Goal: Task Accomplishment & Management: Use online tool/utility

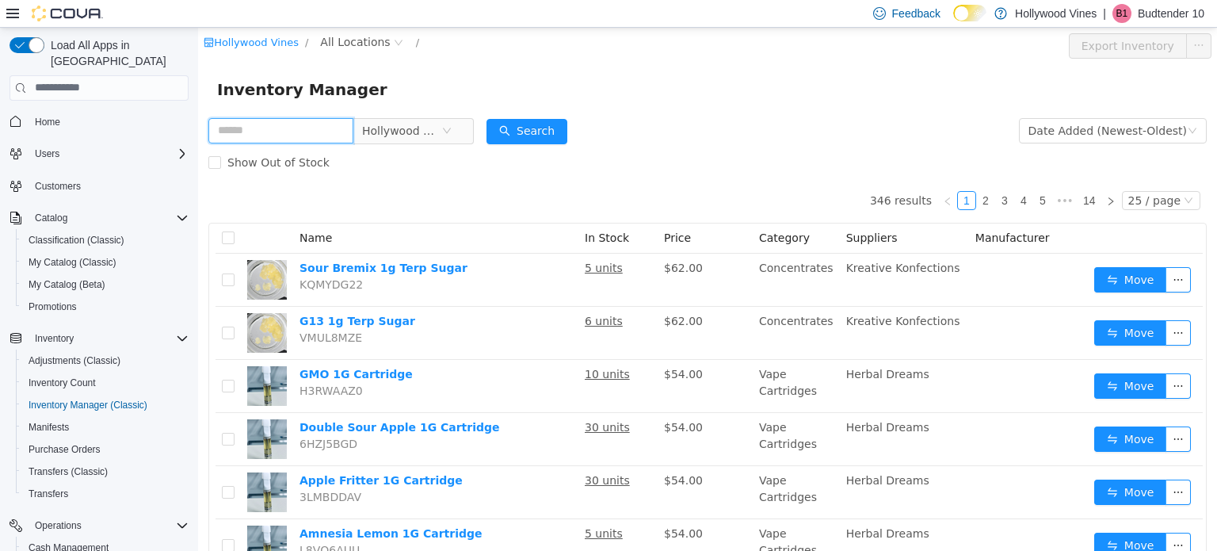
click at [263, 143] on input "text" at bounding box center [280, 129] width 145 height 25
click at [256, 135] on input "text" at bounding box center [280, 129] width 145 height 25
type input "*********"
click at [550, 124] on button "Search" at bounding box center [526, 130] width 81 height 25
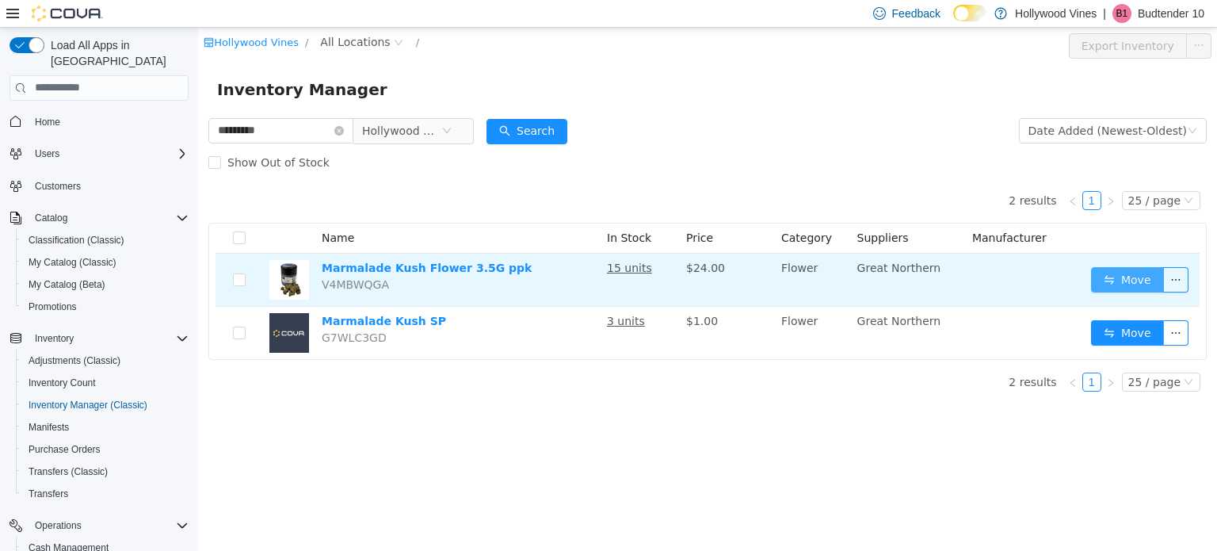
click at [1096, 276] on button "Move" at bounding box center [1127, 278] width 73 height 25
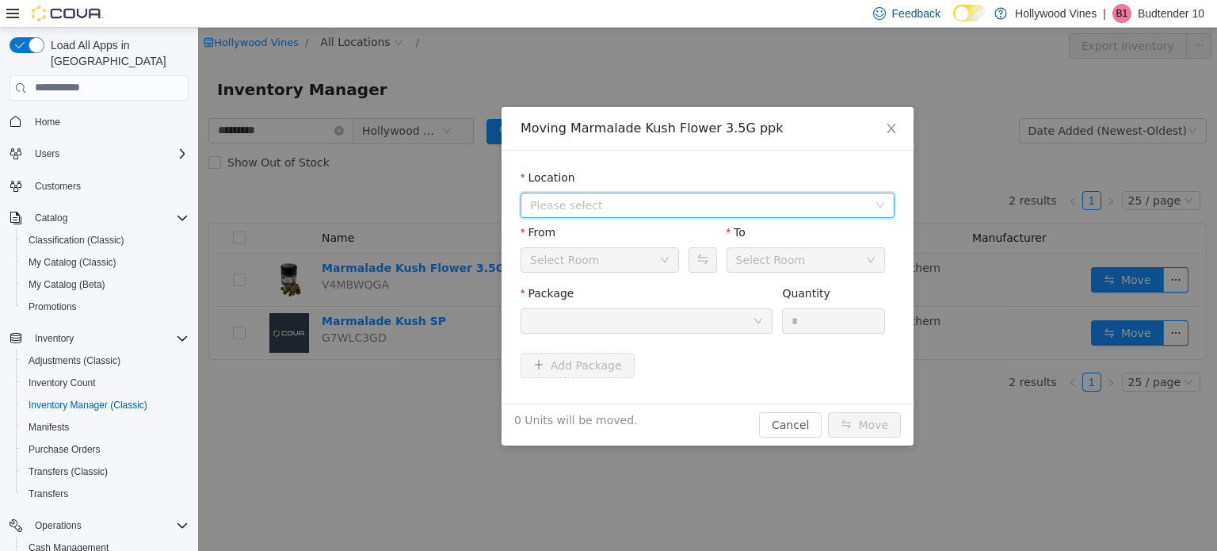
click at [692, 200] on span "Please select" at bounding box center [698, 204] width 337 height 16
click at [653, 261] on span "[STREET_ADDRESS]" at bounding box center [724, 261] width 334 height 21
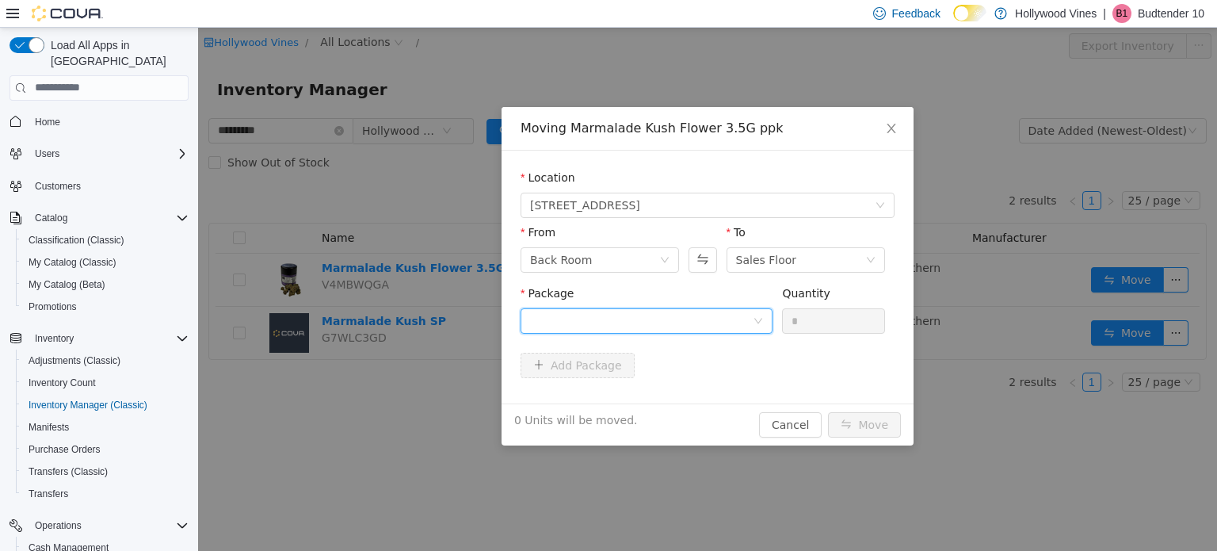
click at [659, 317] on div at bounding box center [641, 320] width 223 height 24
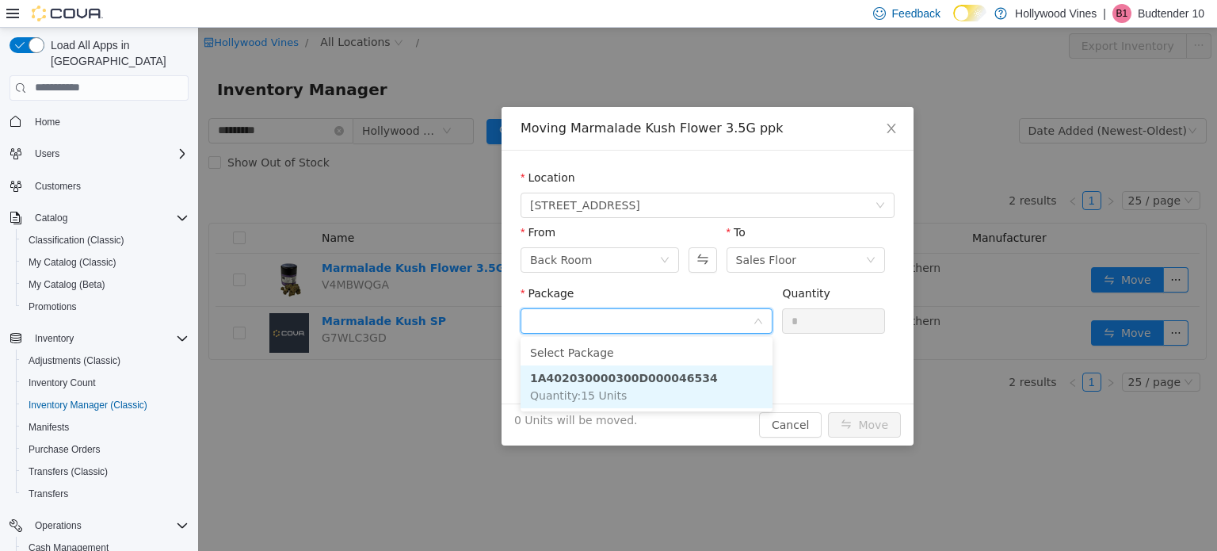
click at [659, 395] on li "1A402030000300D000046534 Quantity : 15 Units" at bounding box center [646, 385] width 252 height 43
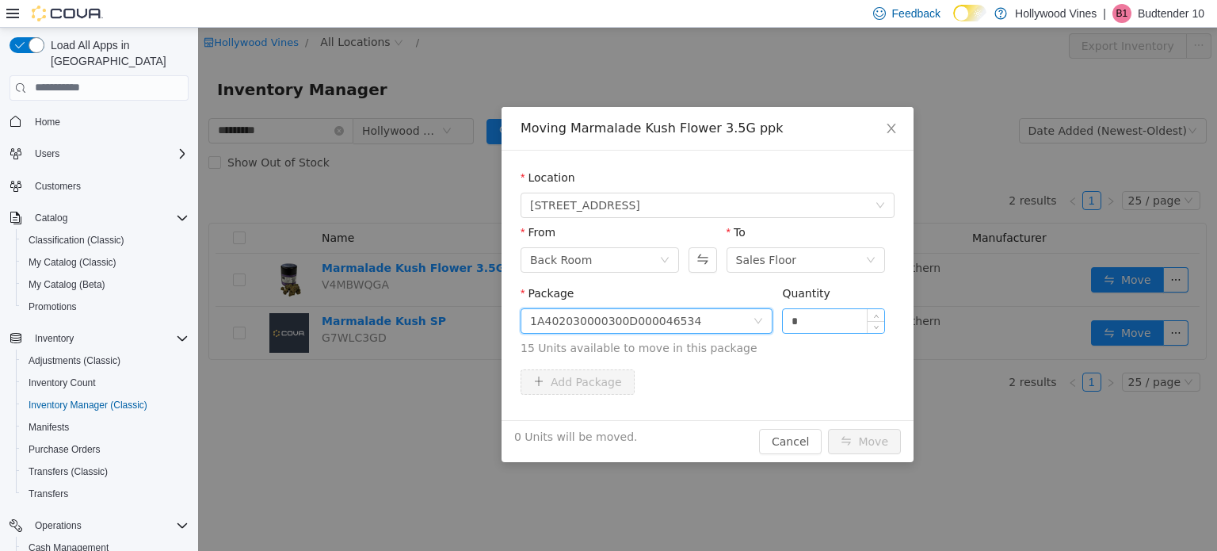
click at [813, 318] on input "*" at bounding box center [833, 320] width 101 height 24
type input "**"
click at [828, 428] on button "Move" at bounding box center [864, 440] width 73 height 25
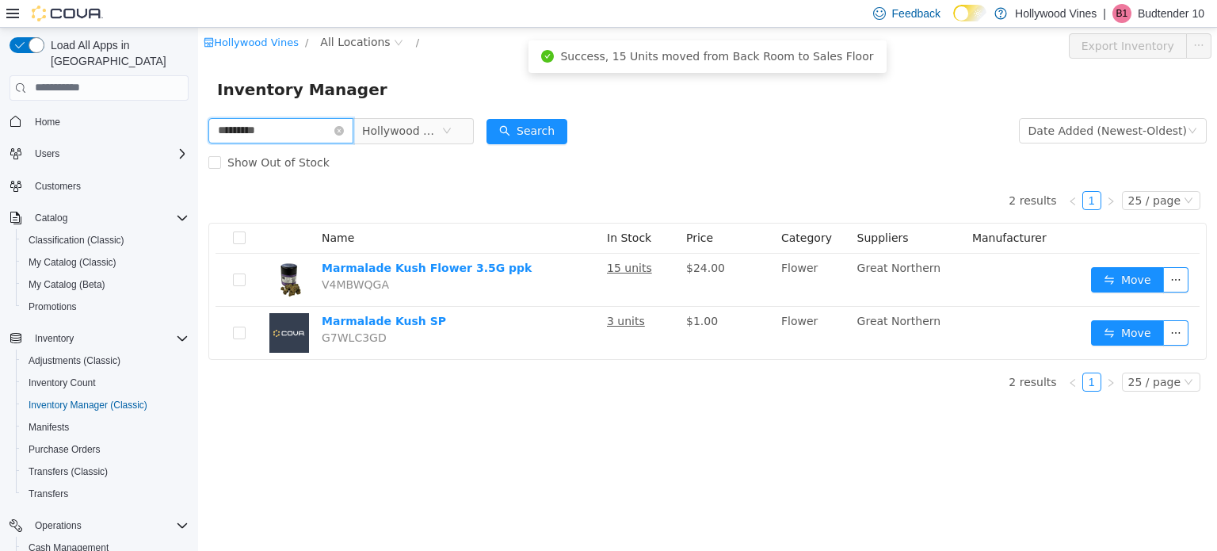
click at [346, 129] on input "*********" at bounding box center [280, 129] width 145 height 25
click at [344, 132] on icon "icon: close-circle" at bounding box center [339, 130] width 10 height 10
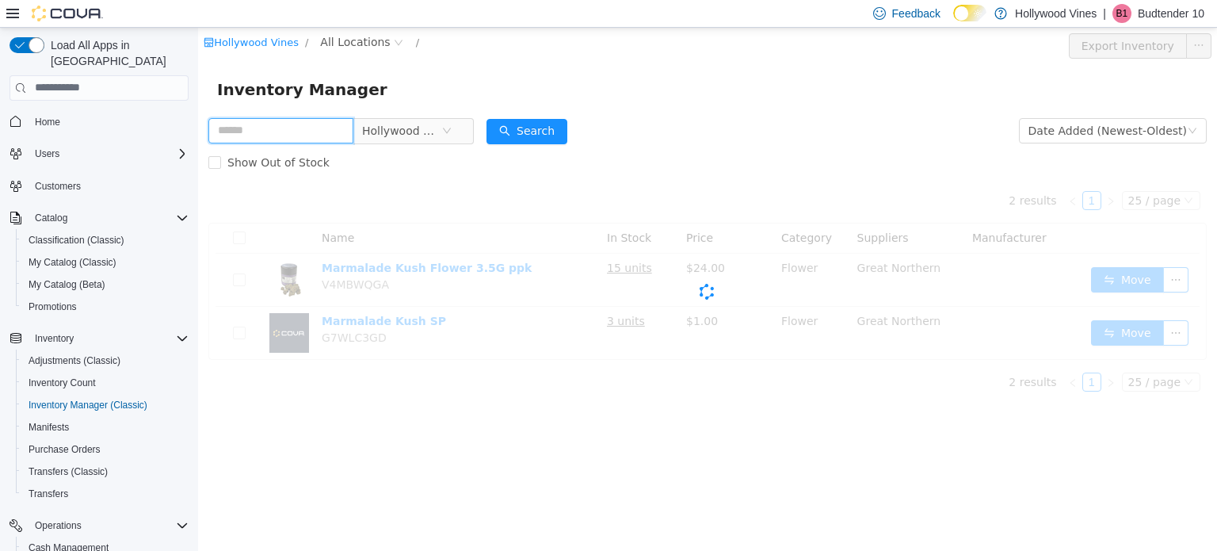
click at [317, 128] on input "text" at bounding box center [280, 129] width 145 height 25
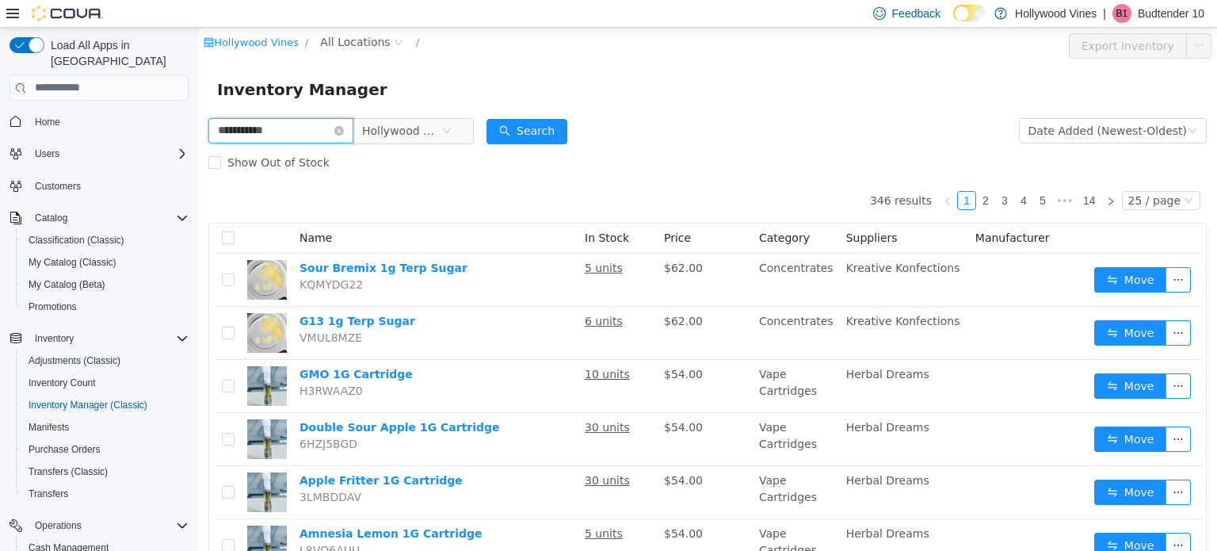
type input "**********"
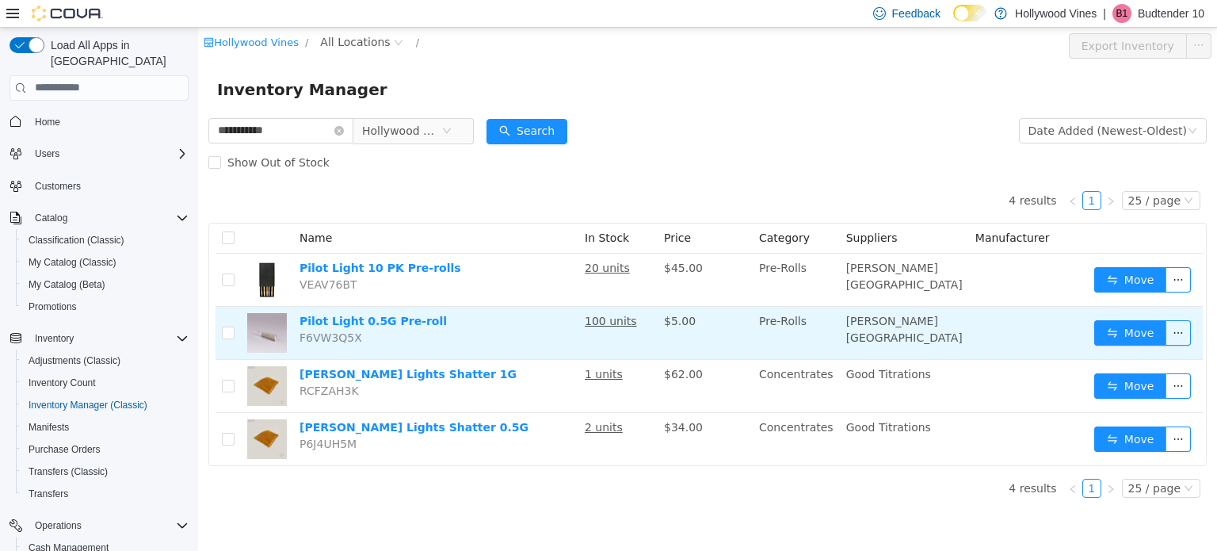
click at [1098, 346] on td "Move" at bounding box center [1145, 332] width 115 height 53
click at [1099, 342] on button "Move" at bounding box center [1130, 331] width 73 height 25
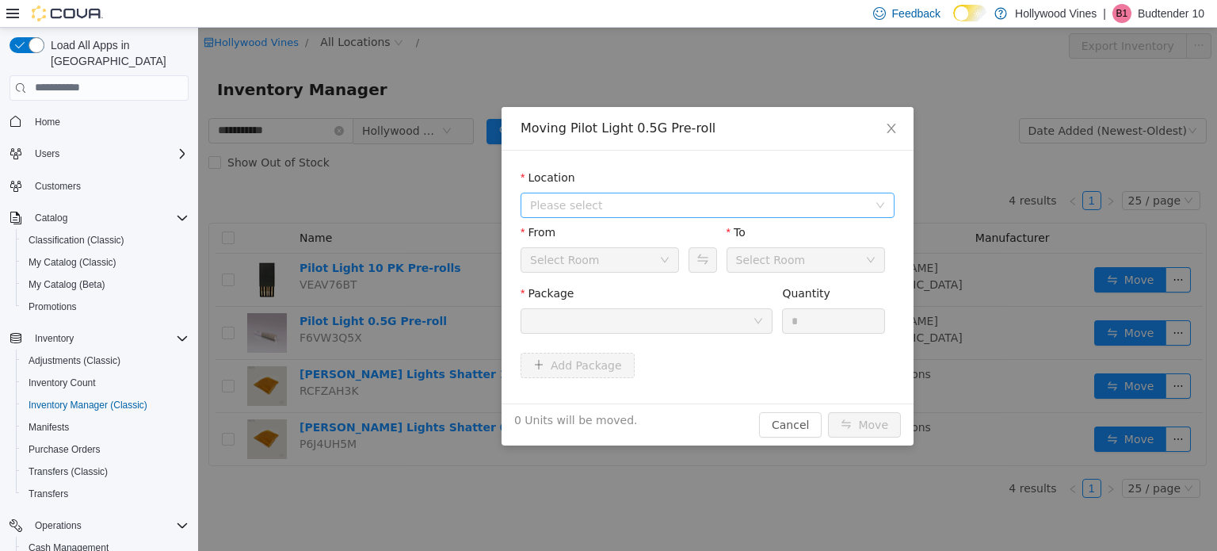
click at [582, 204] on span "Please select" at bounding box center [698, 204] width 337 height 16
click at [580, 259] on span "[STREET_ADDRESS]" at bounding box center [616, 261] width 110 height 13
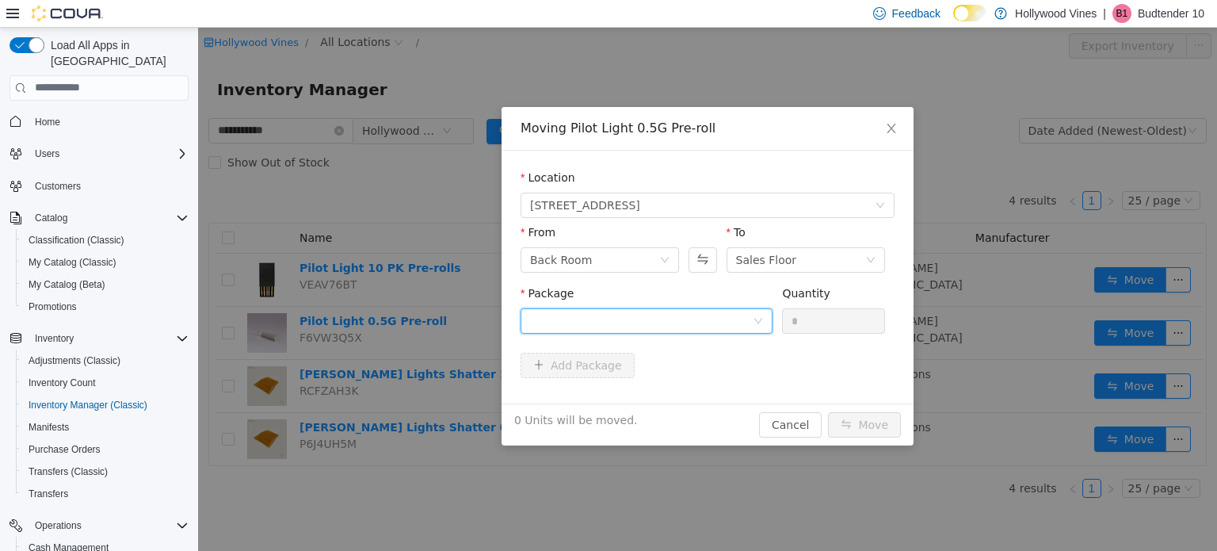
click at [586, 322] on div at bounding box center [641, 320] width 223 height 24
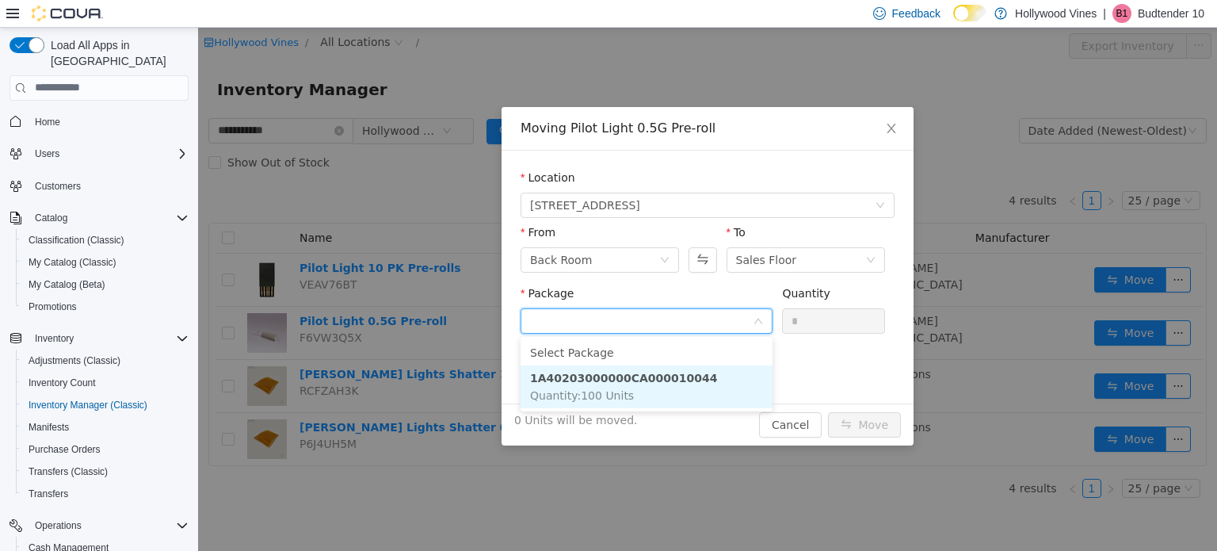
click at [597, 386] on li "1A40203000000CA000010044 Quantity : 100 Units" at bounding box center [646, 385] width 252 height 43
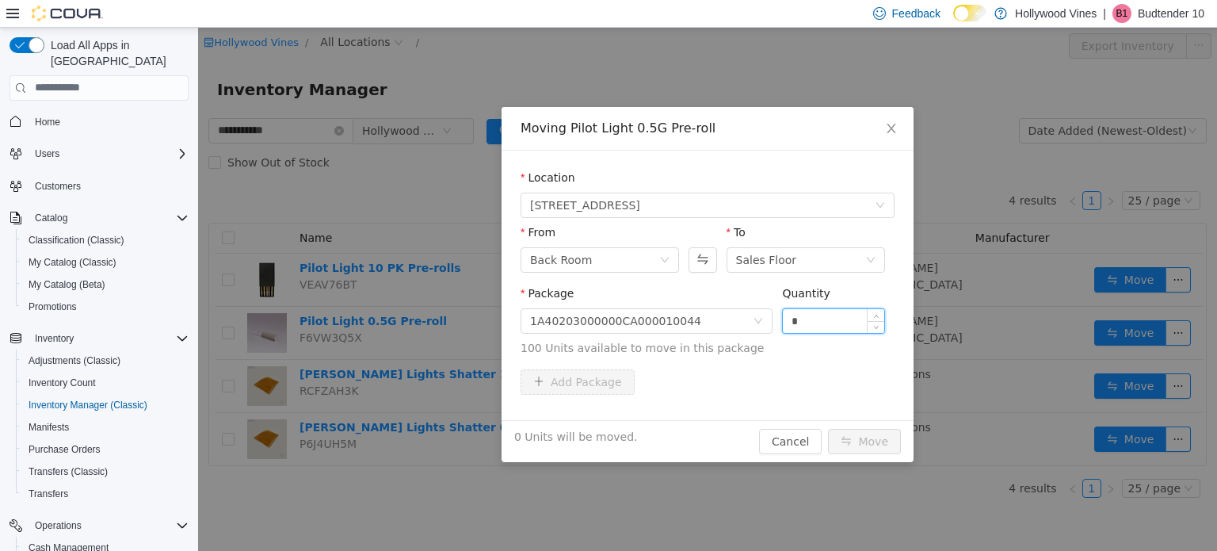
click at [819, 320] on input "*" at bounding box center [833, 320] width 101 height 24
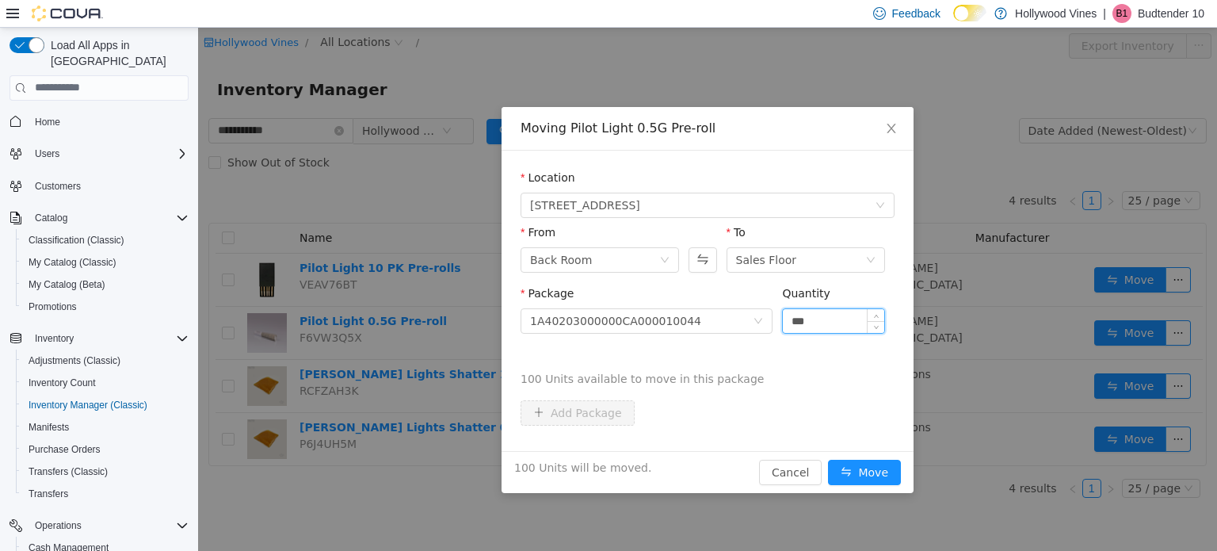
type input "***"
click at [828, 459] on button "Move" at bounding box center [864, 471] width 73 height 25
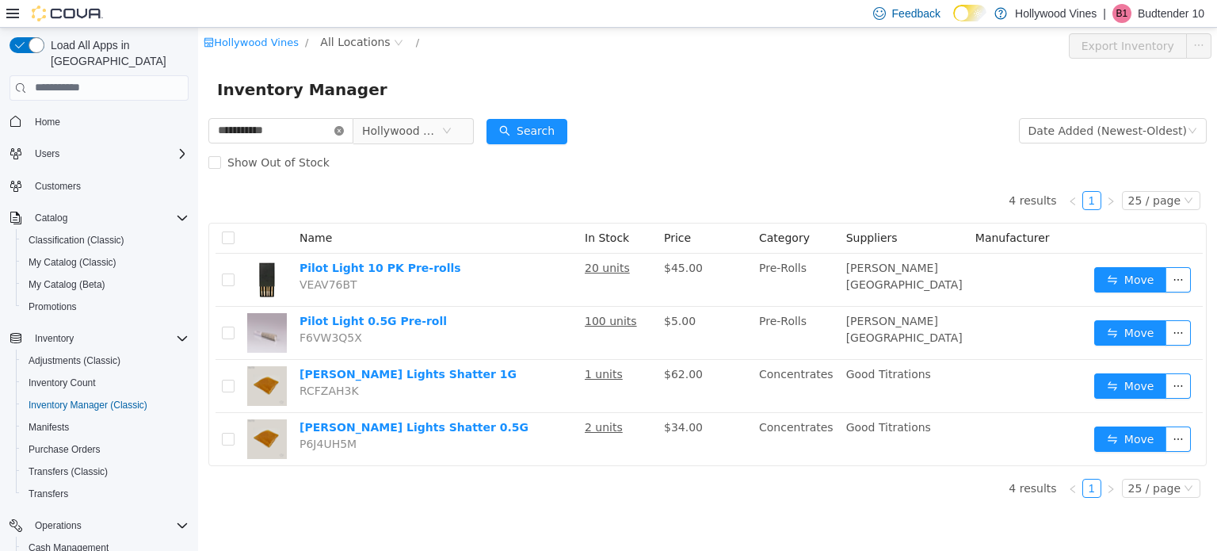
click at [344, 129] on icon "icon: close-circle" at bounding box center [339, 130] width 10 height 10
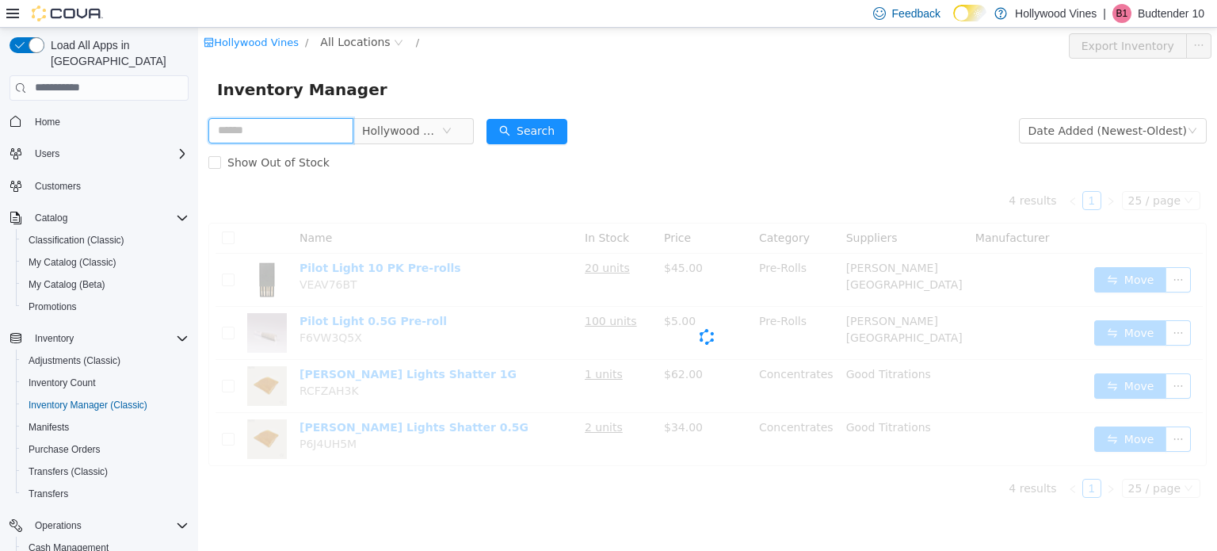
click at [280, 131] on input "text" at bounding box center [280, 129] width 145 height 25
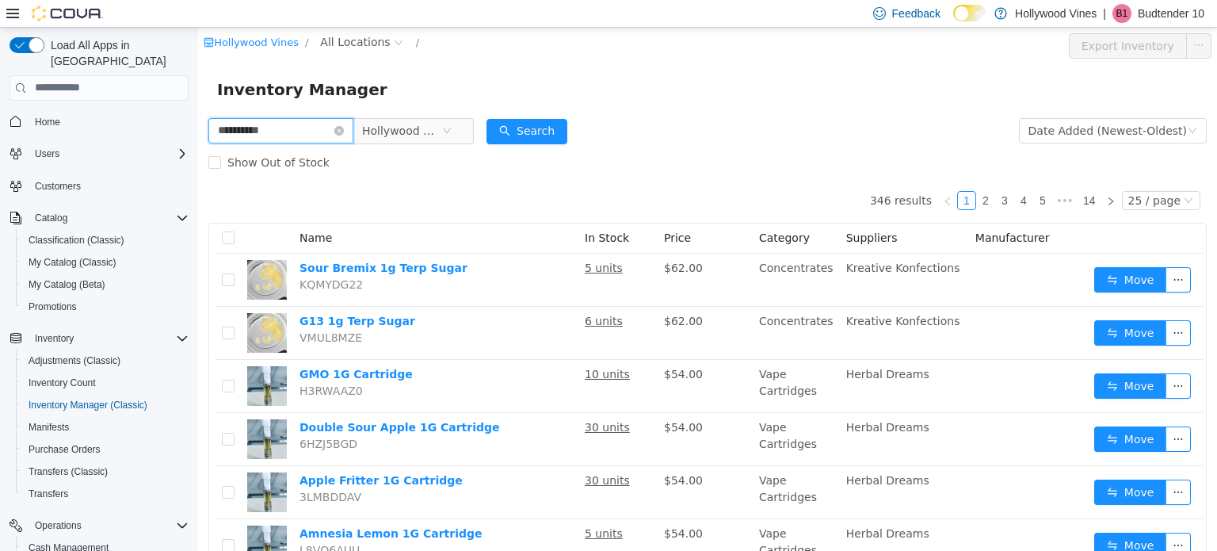
type input "**********"
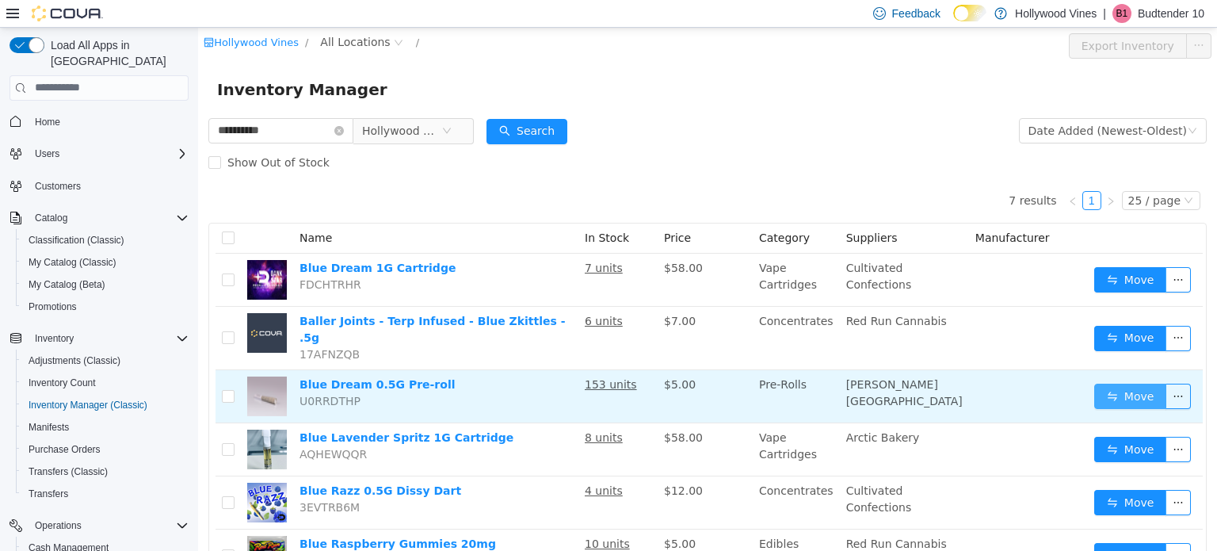
click at [1095, 383] on button "Move" at bounding box center [1130, 395] width 73 height 25
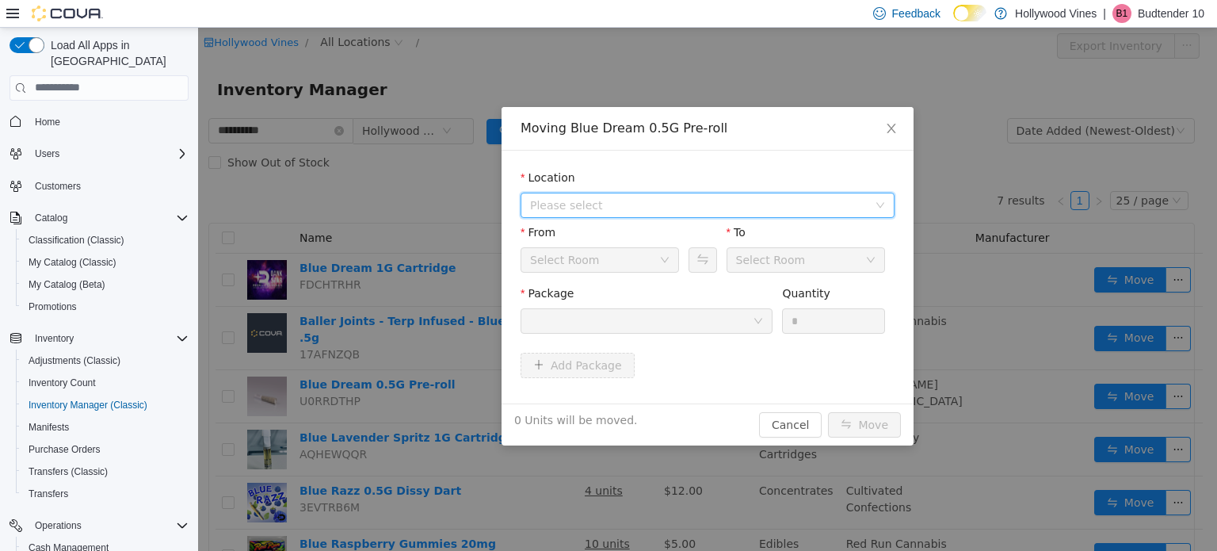
click at [605, 210] on span "Please select" at bounding box center [698, 204] width 337 height 16
click at [585, 256] on span "[STREET_ADDRESS]" at bounding box center [616, 261] width 110 height 13
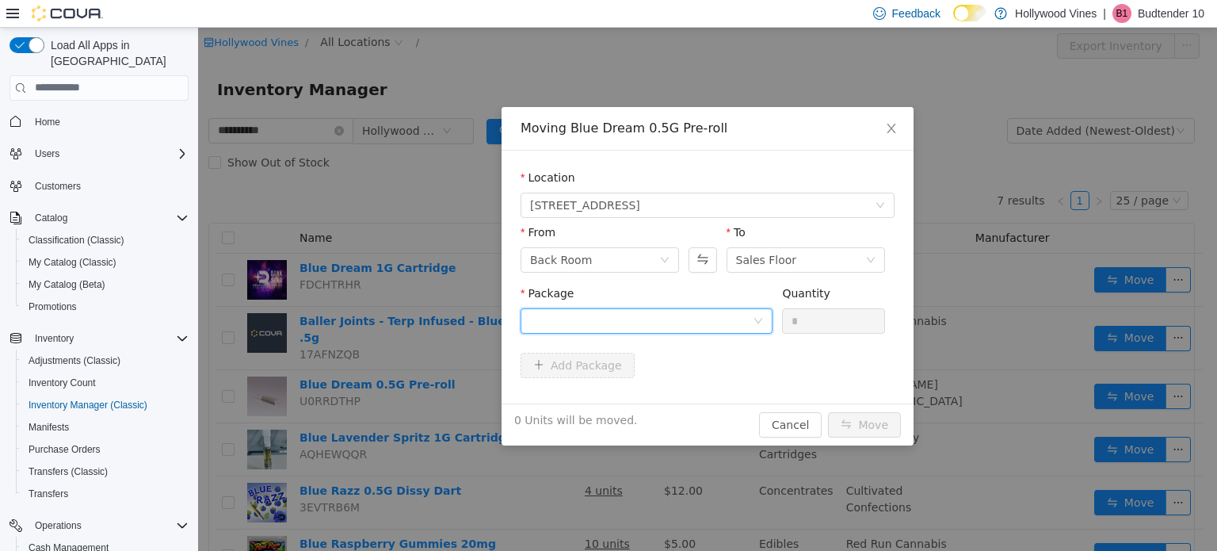
click at [575, 317] on div at bounding box center [641, 320] width 223 height 24
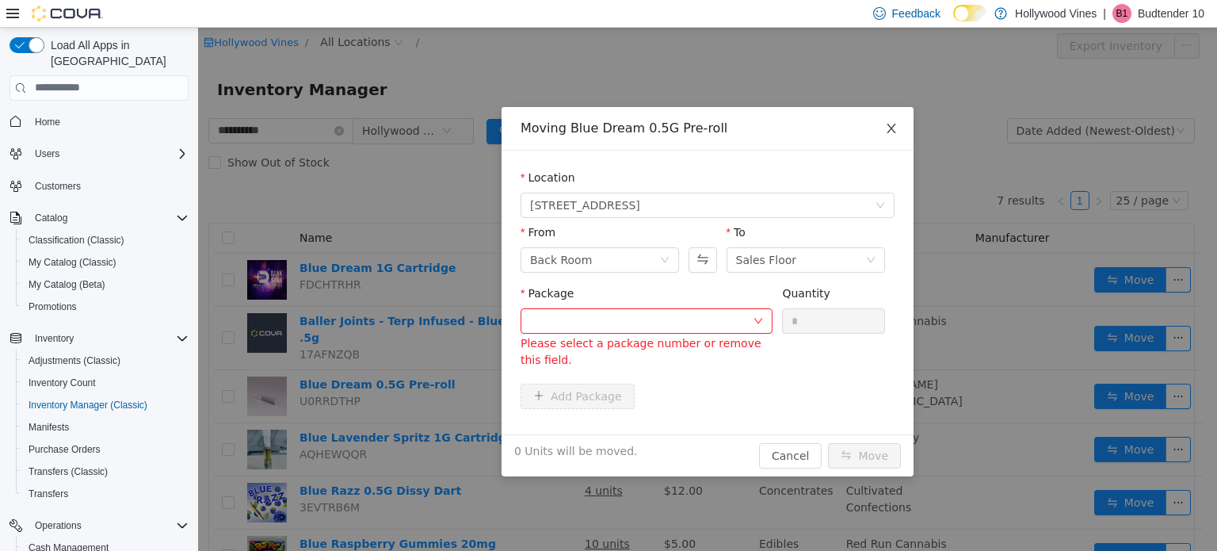
click at [886, 123] on icon "icon: close" at bounding box center [891, 127] width 13 height 13
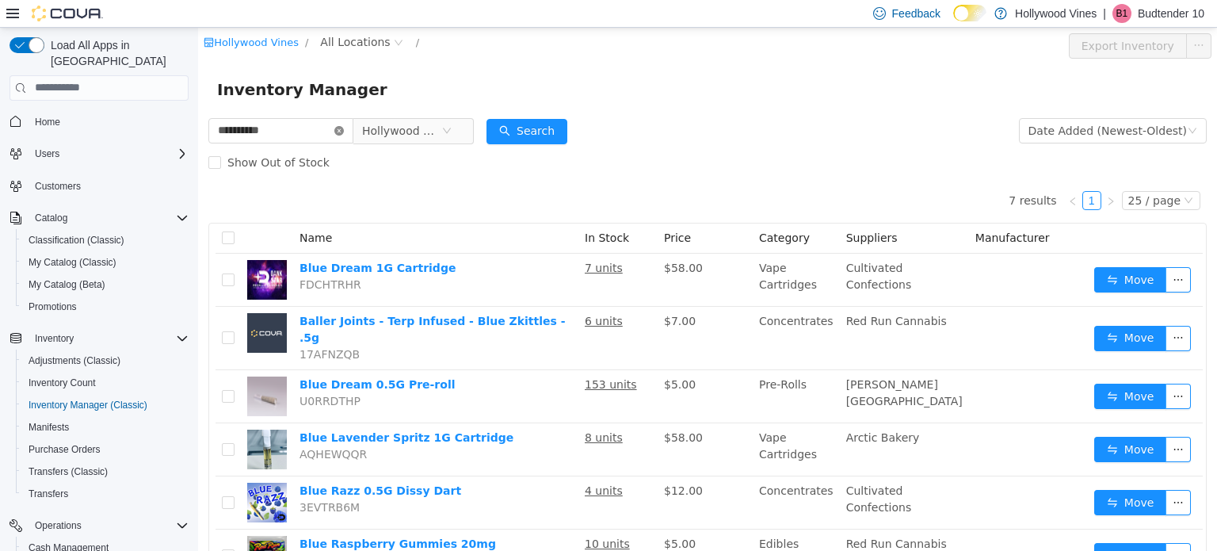
click at [344, 132] on icon "icon: close-circle" at bounding box center [339, 130] width 10 height 10
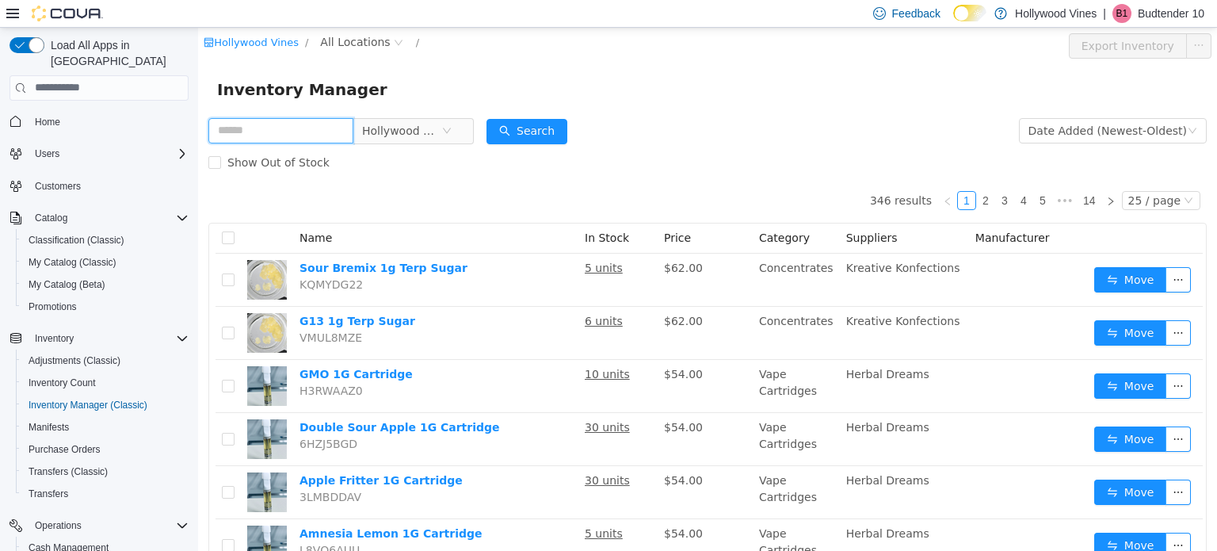
click at [311, 135] on input "text" at bounding box center [280, 129] width 145 height 25
drag, startPoint x: 662, startPoint y: 151, endPoint x: 650, endPoint y: 93, distance: 59.0
click at [650, 93] on div "Inventory Manager" at bounding box center [707, 88] width 981 height 25
click at [298, 127] on input "text" at bounding box center [280, 129] width 145 height 25
type input "**********"
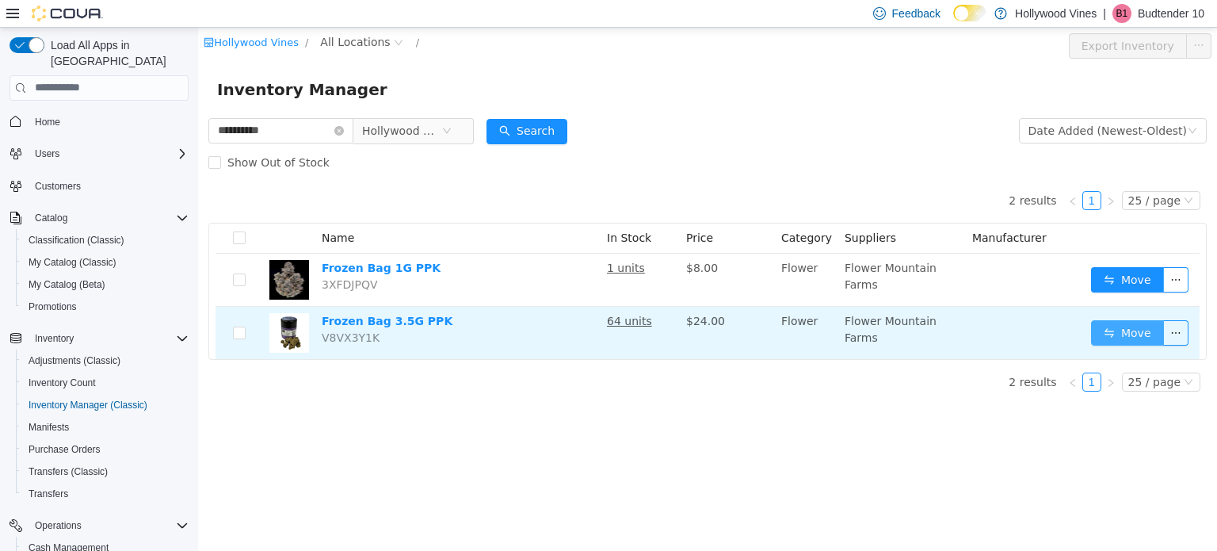
click at [1112, 332] on button "Move" at bounding box center [1127, 331] width 73 height 25
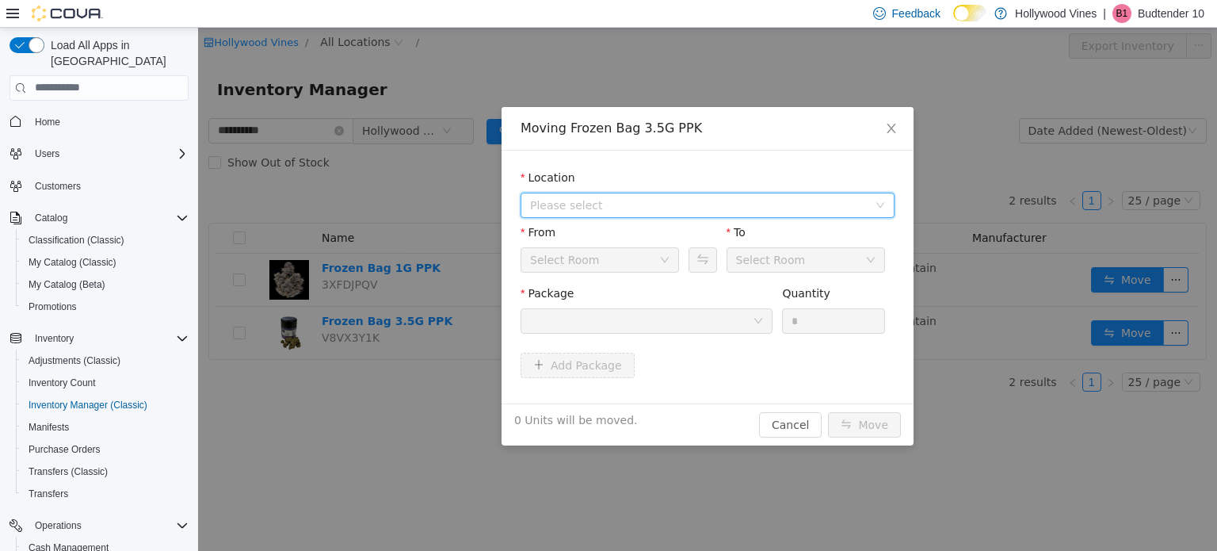
click at [654, 212] on span "Please select" at bounding box center [698, 204] width 337 height 16
click at [621, 265] on span "[STREET_ADDRESS]" at bounding box center [616, 261] width 110 height 13
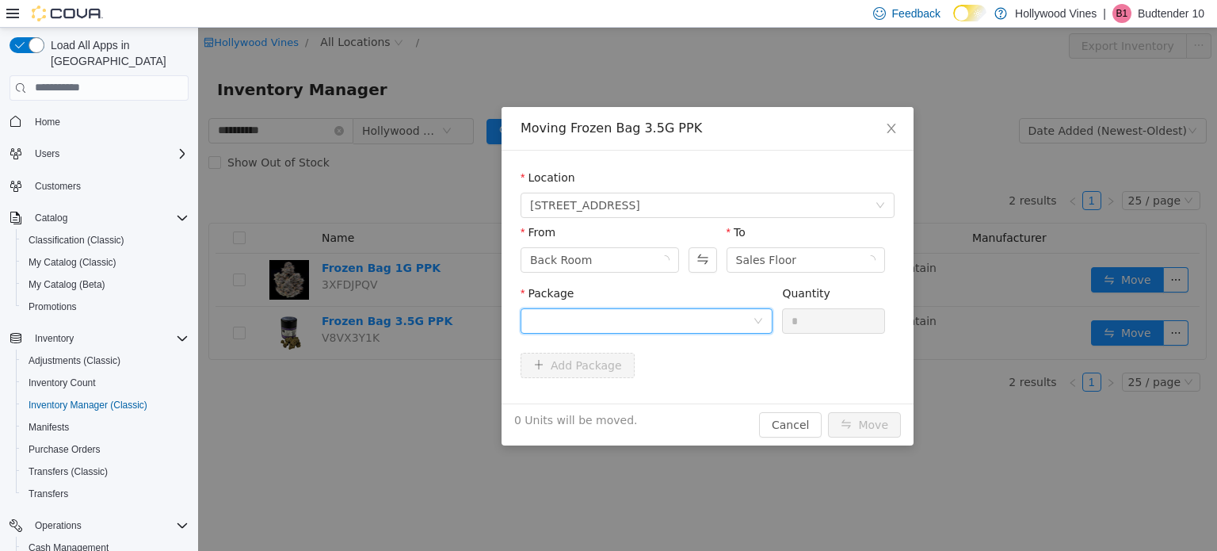
click at [620, 318] on div at bounding box center [641, 320] width 223 height 24
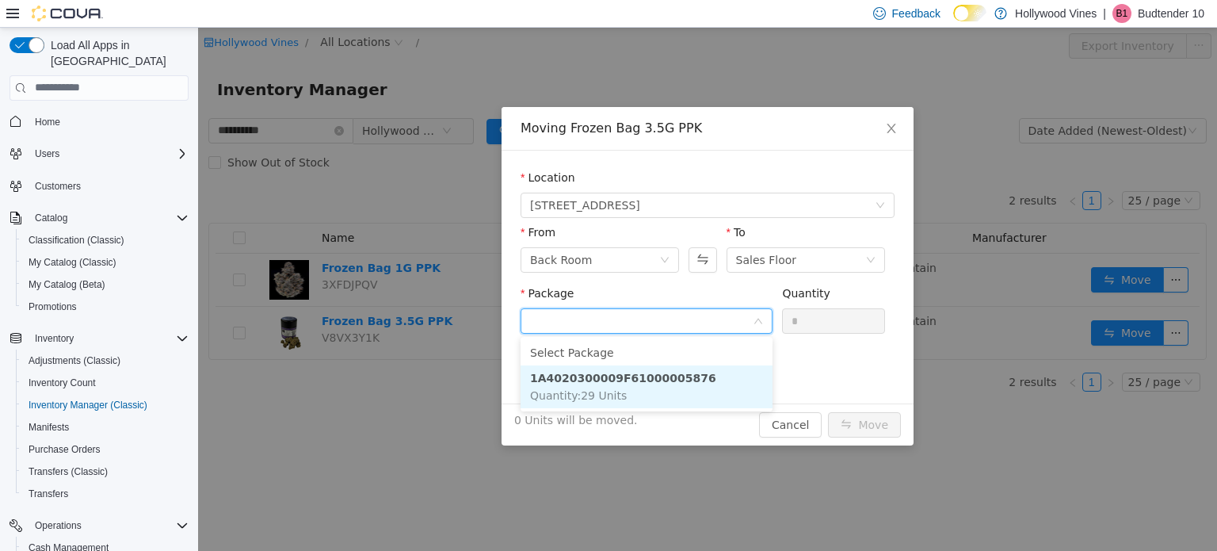
click at [615, 391] on span "Quantity : 29 Units" at bounding box center [578, 394] width 97 height 13
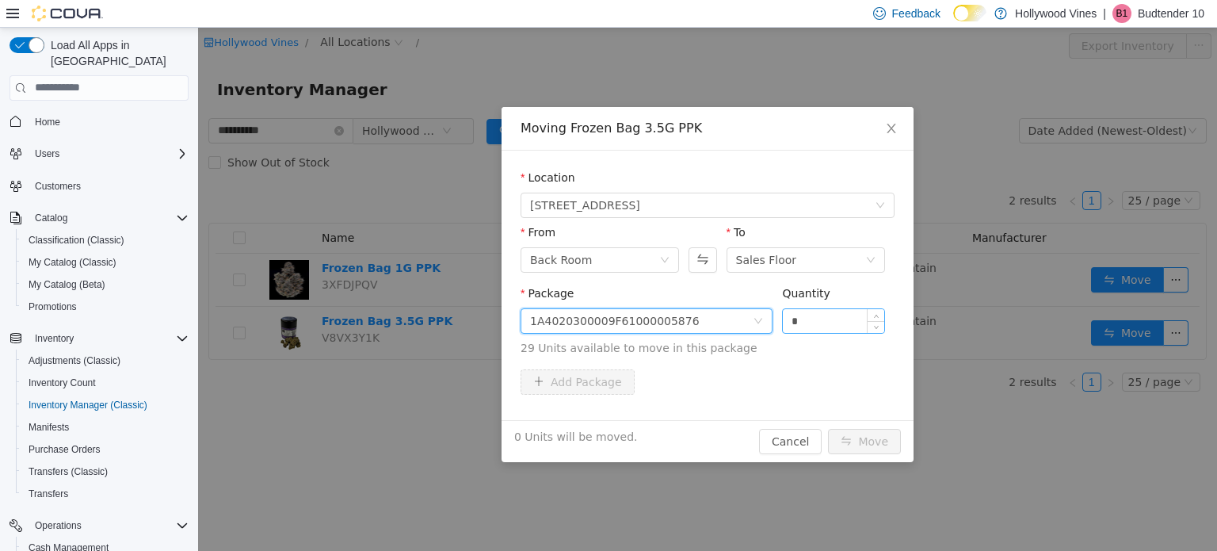
click at [808, 321] on input "*" at bounding box center [833, 320] width 101 height 24
type input "**"
click at [828, 428] on button "Move" at bounding box center [864, 440] width 73 height 25
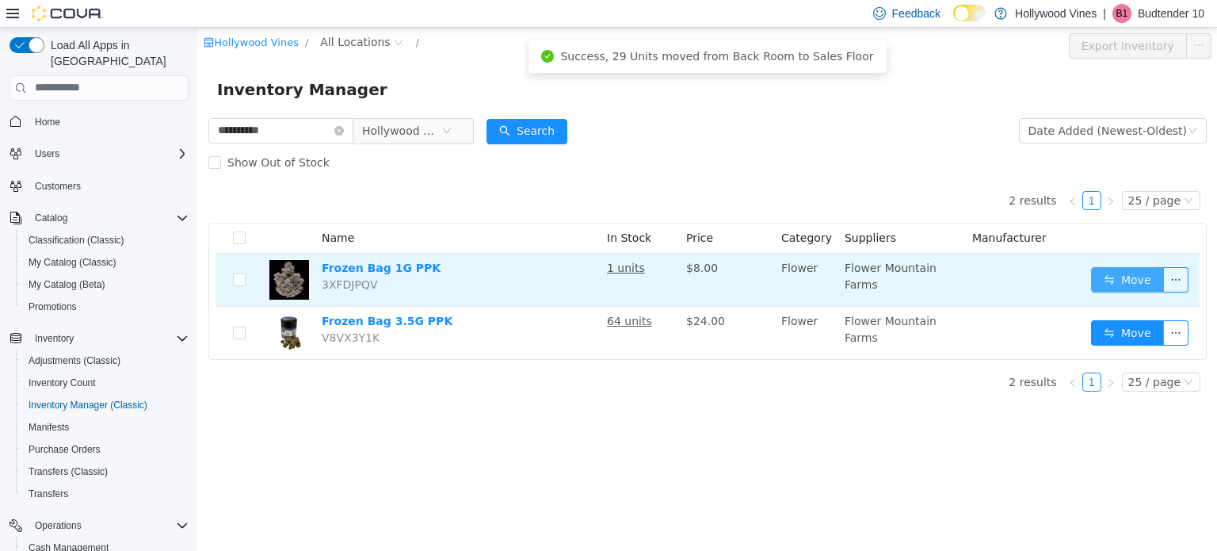
click at [1138, 278] on button "Move" at bounding box center [1127, 278] width 73 height 25
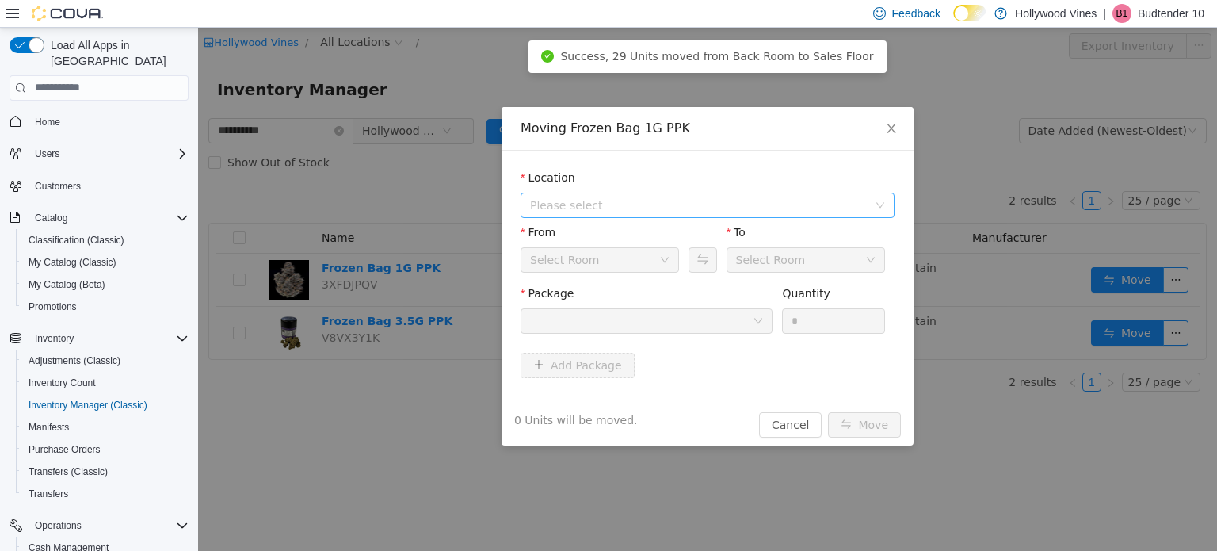
click at [623, 207] on span "Please select" at bounding box center [698, 204] width 337 height 16
click at [621, 253] on span "[STREET_ADDRESS]" at bounding box center [724, 261] width 334 height 21
click at [616, 316] on div at bounding box center [641, 320] width 223 height 24
click at [894, 129] on icon "icon: close" at bounding box center [891, 127] width 13 height 13
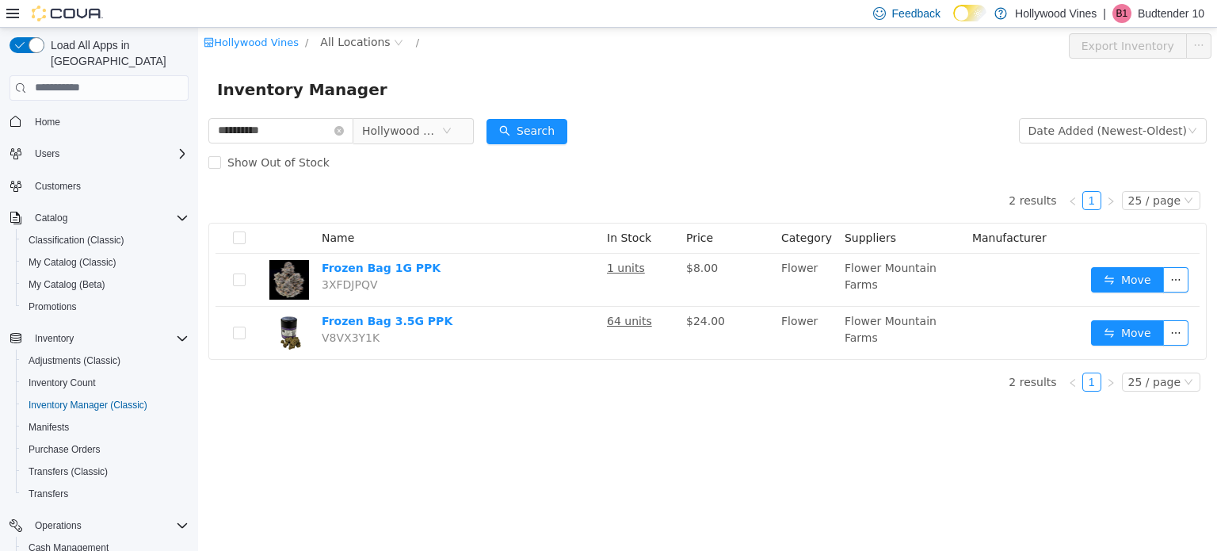
click at [1182, 14] on p "Budtender 10" at bounding box center [1171, 13] width 67 height 19
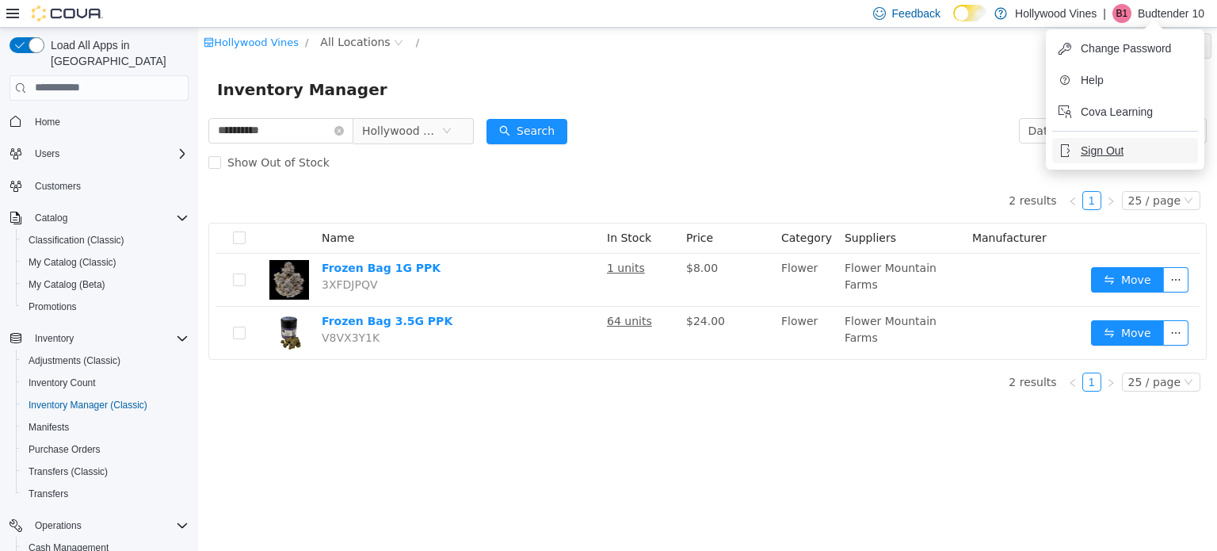
click at [1092, 145] on span "Sign Out" at bounding box center [1102, 151] width 43 height 16
